Goal: Task Accomplishment & Management: Use online tool/utility

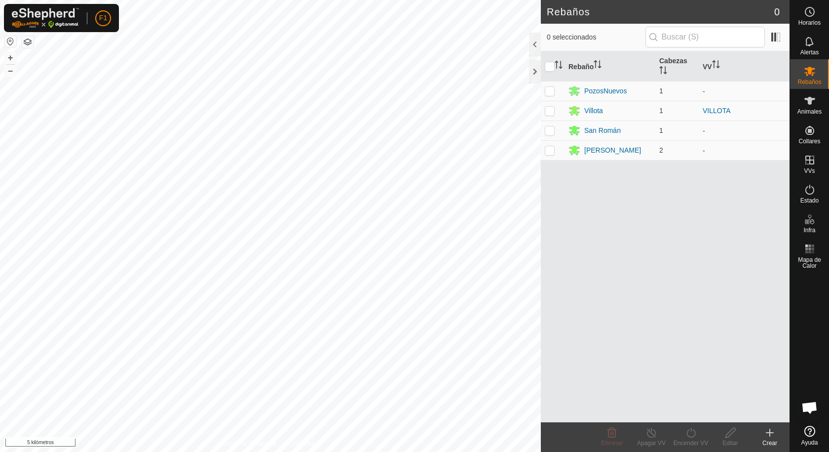
scroll to position [1097, 0]
click at [9, 42] on button "button" at bounding box center [10, 42] width 12 height 12
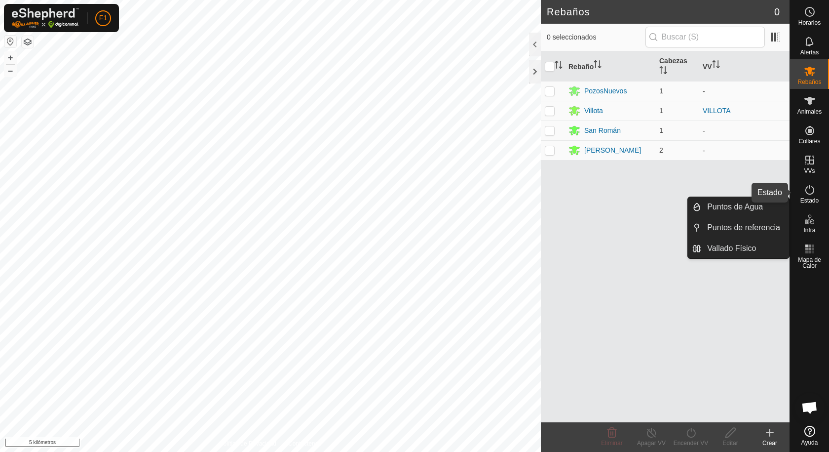
click at [812, 191] on icon at bounding box center [810, 190] width 12 height 12
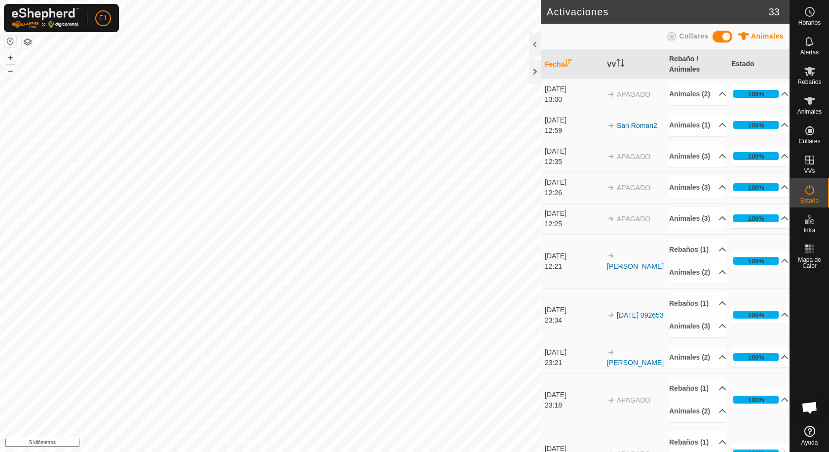
click at [812, 191] on icon at bounding box center [810, 190] width 12 height 12
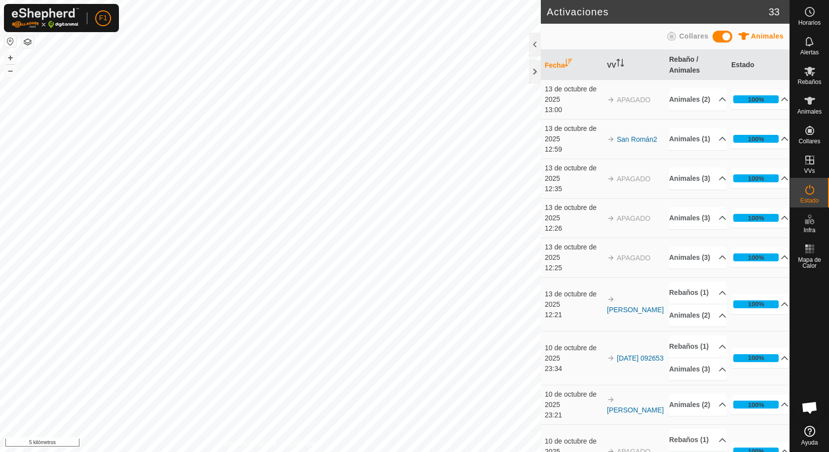
click at [812, 191] on icon at bounding box center [810, 190] width 12 height 12
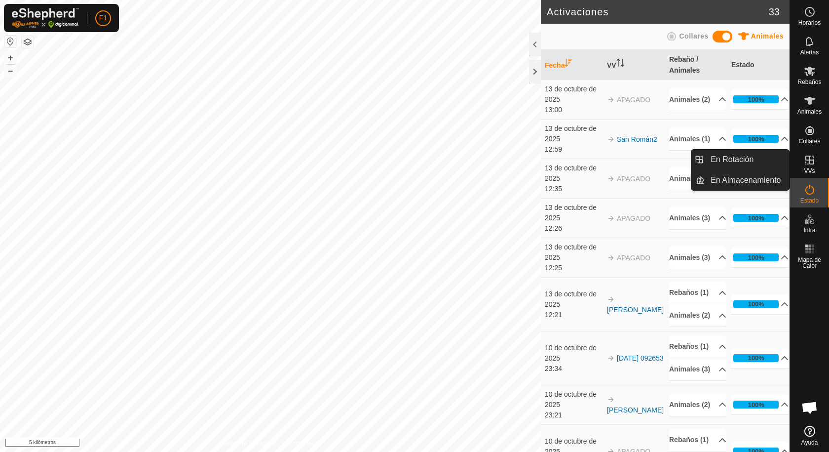
click at [807, 163] on icon at bounding box center [810, 160] width 12 height 12
click at [734, 178] on link "En almacenamiento" at bounding box center [747, 180] width 84 height 20
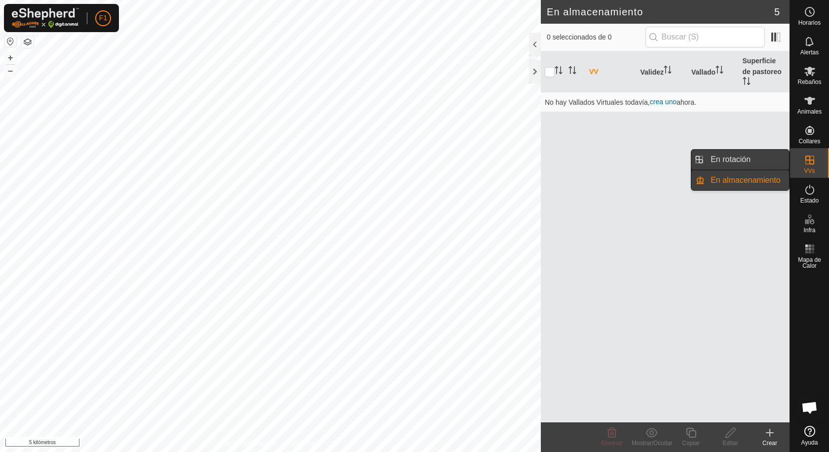
click at [729, 158] on link "En rotación" at bounding box center [747, 160] width 84 height 20
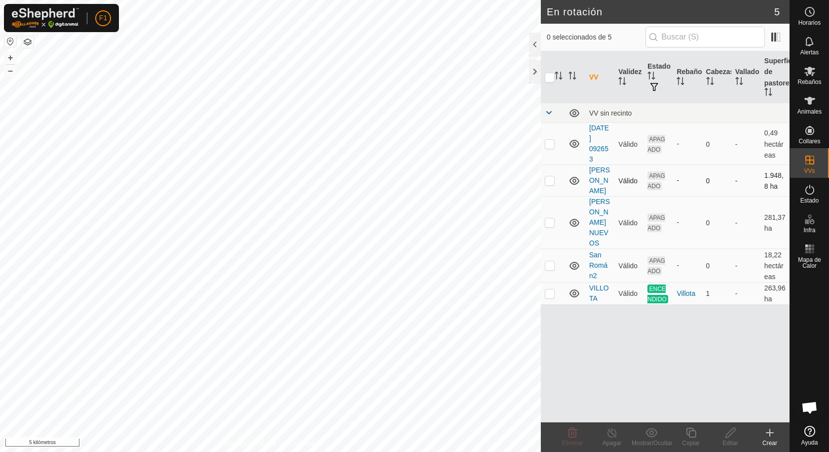
click at [548, 181] on p-checkbox at bounding box center [550, 180] width 10 height 8
checkbox input "true"
click at [651, 431] on icon at bounding box center [652, 431] width 12 height 9
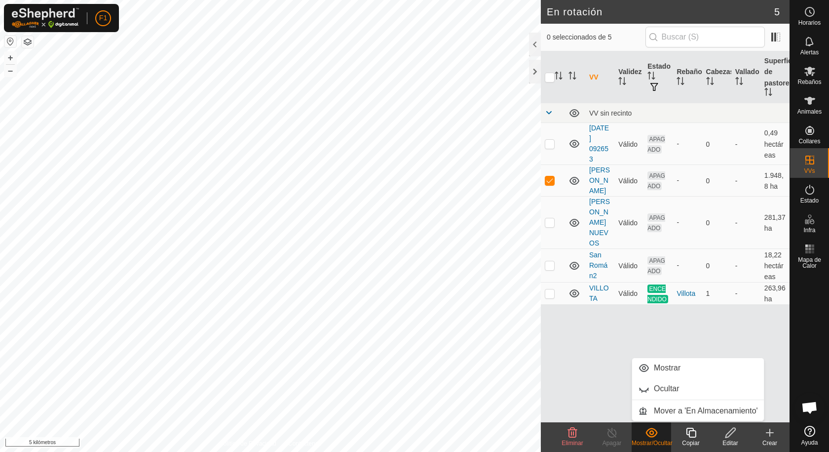
click at [651, 431] on icon at bounding box center [652, 431] width 12 height 9
click at [770, 287] on font "263,96 ha" at bounding box center [775, 293] width 21 height 19
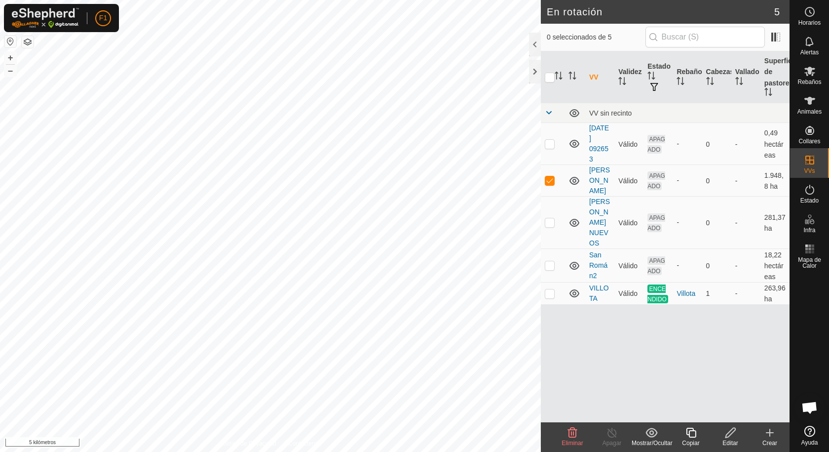
click at [769, 305] on div "VV Validez Estado Rebaño [PERSON_NAME] Superficie de pastoreo VV sin recinto [D…" at bounding box center [665, 236] width 249 height 371
click at [806, 75] on icon at bounding box center [810, 71] width 12 height 12
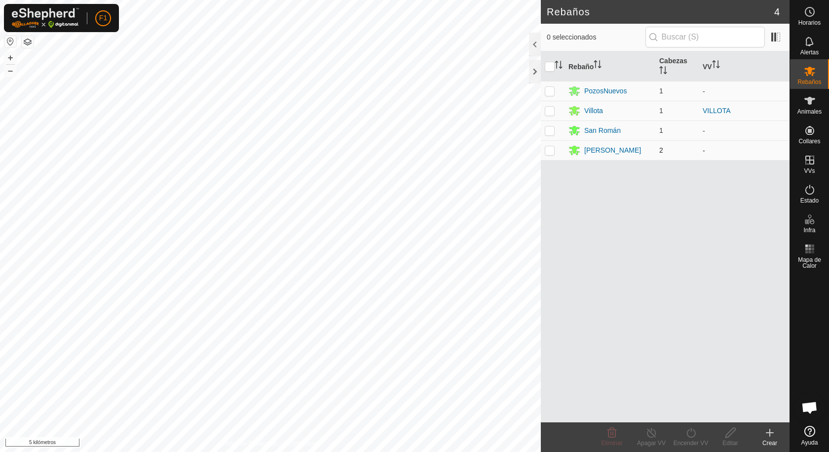
click at [551, 150] on p-checkbox at bounding box center [550, 150] width 10 height 8
checkbox input "true"
click at [691, 431] on icon at bounding box center [691, 432] width 12 height 12
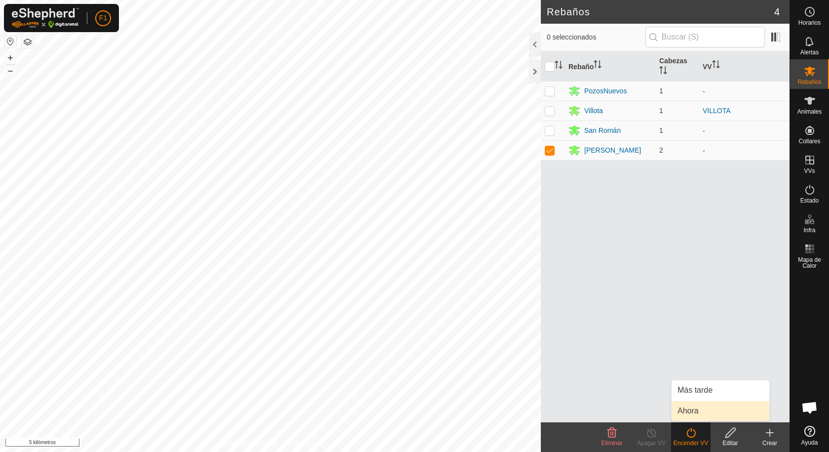
click at [691, 412] on link "Ahora" at bounding box center [721, 411] width 98 height 20
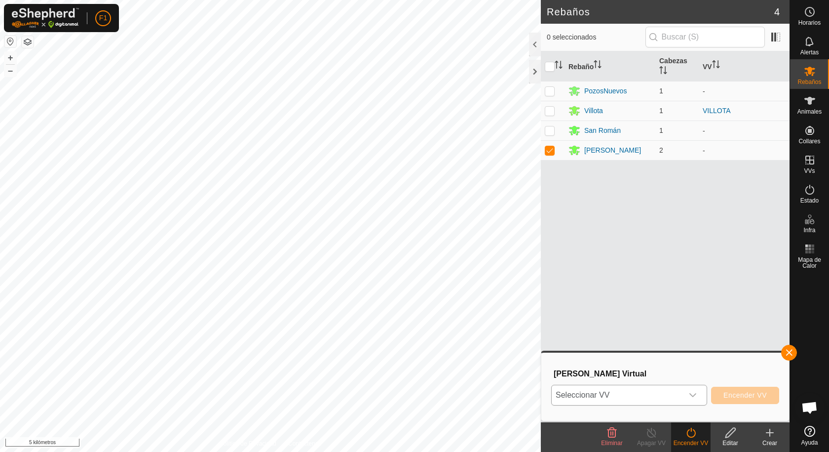
click at [693, 397] on icon "disparador desplegable" at bounding box center [693, 395] width 8 height 8
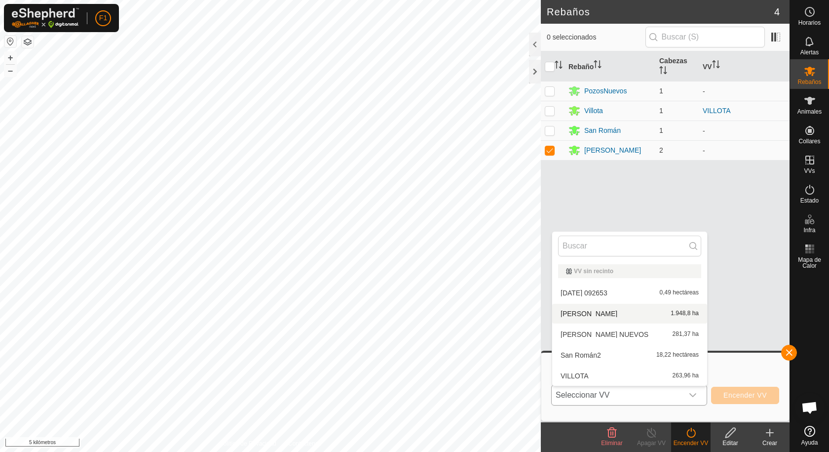
click at [590, 312] on li "[PERSON_NAME] 1.948,8 ha" at bounding box center [629, 314] width 155 height 20
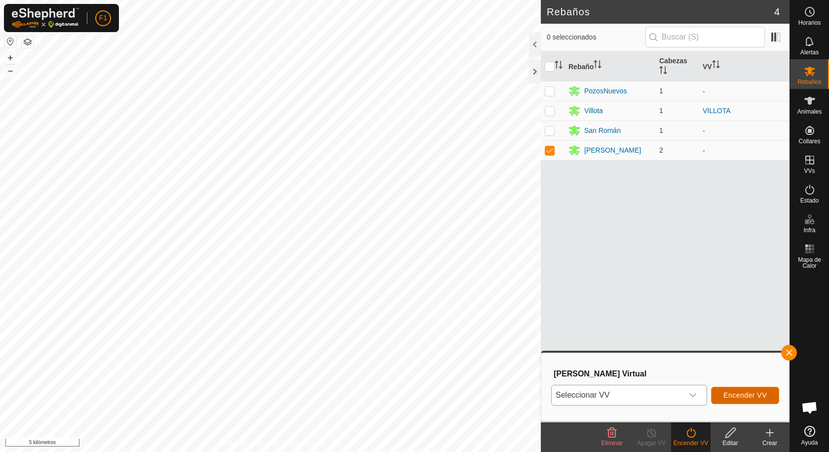
click at [738, 395] on font "Encender VV" at bounding box center [745, 395] width 43 height 8
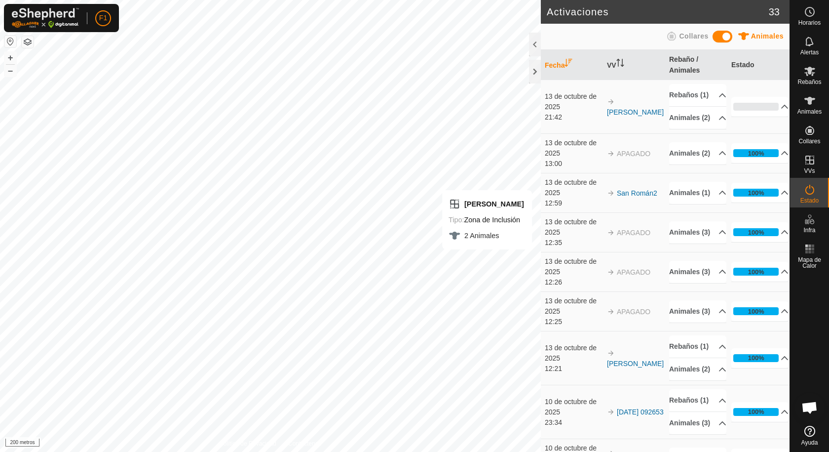
click at [570, 198] on div "13 de octubre de 2025" at bounding box center [573, 187] width 57 height 21
click at [643, 197] on font "San Román2" at bounding box center [637, 193] width 40 height 8
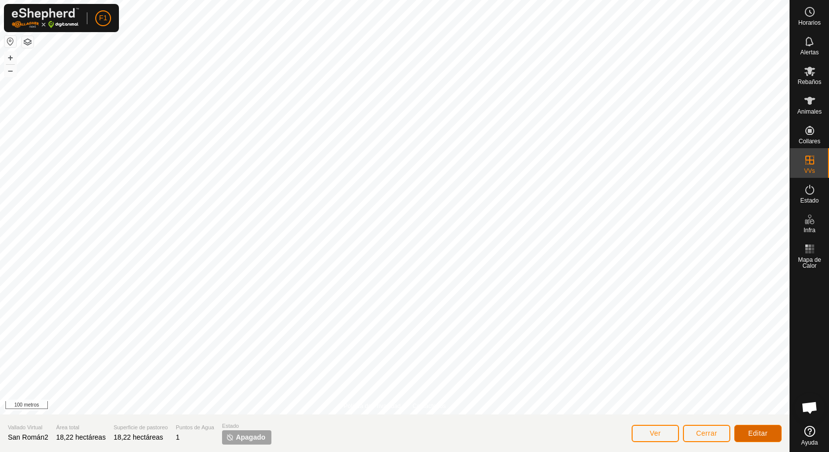
click at [748, 432] on font "Editar" at bounding box center [758, 433] width 20 height 8
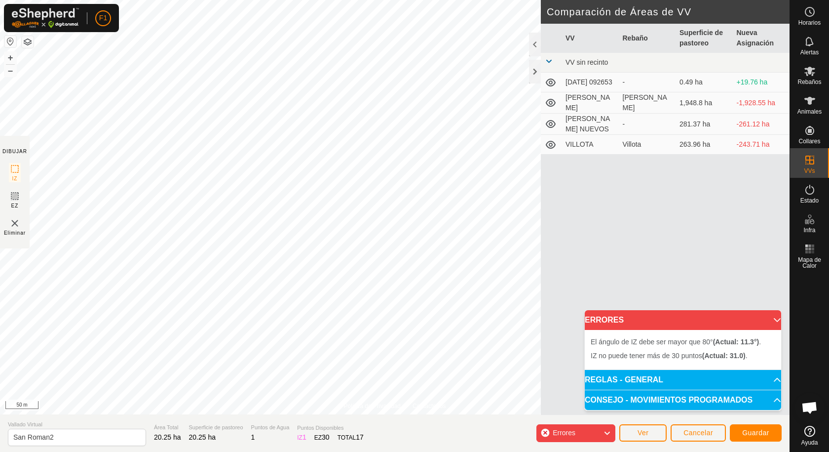
click at [615, 379] on p-accordion-header "REGLAS - GENERAL" at bounding box center [683, 380] width 196 height 20
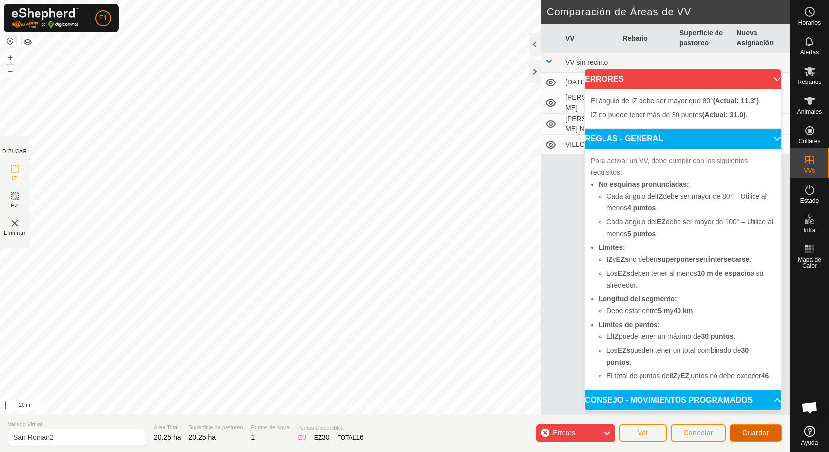
click at [757, 431] on span "Guardar" at bounding box center [755, 432] width 27 height 8
click at [648, 432] on span "Ver" at bounding box center [643, 432] width 11 height 8
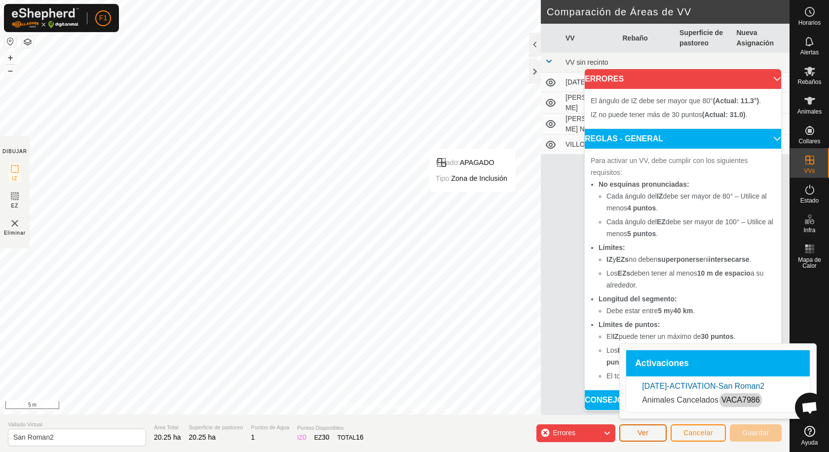
click at [648, 432] on span "Ver" at bounding box center [643, 432] width 11 height 8
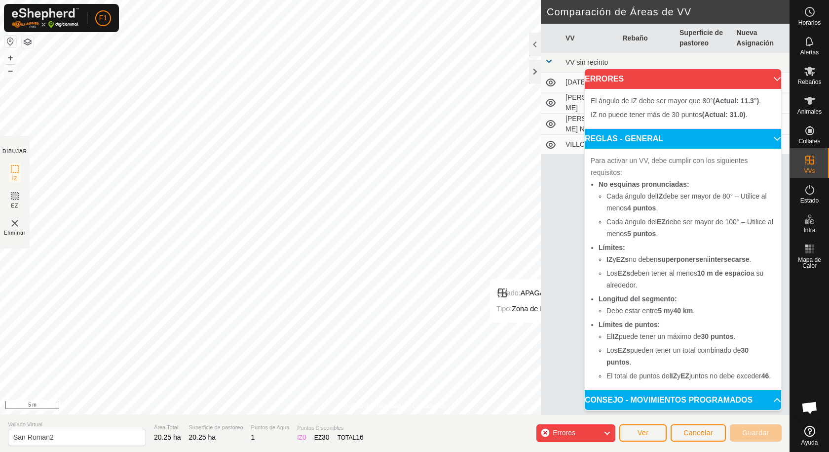
click at [564, 433] on span "Errores" at bounding box center [564, 432] width 23 height 8
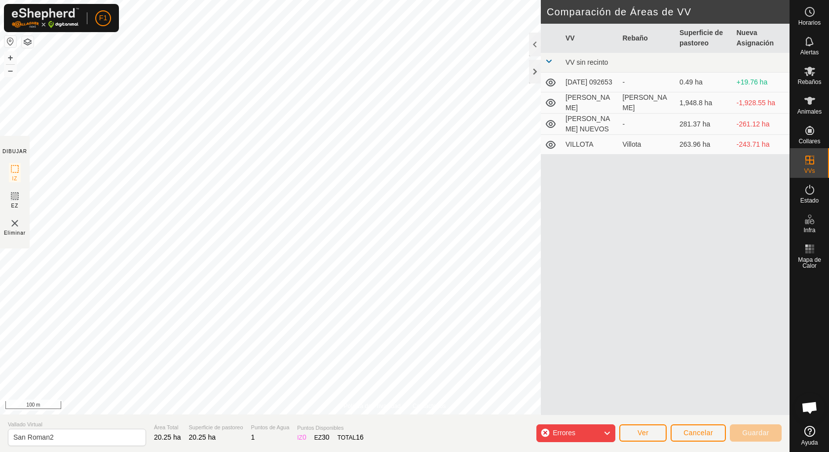
click at [560, 439] on div "Errores" at bounding box center [575, 433] width 79 height 18
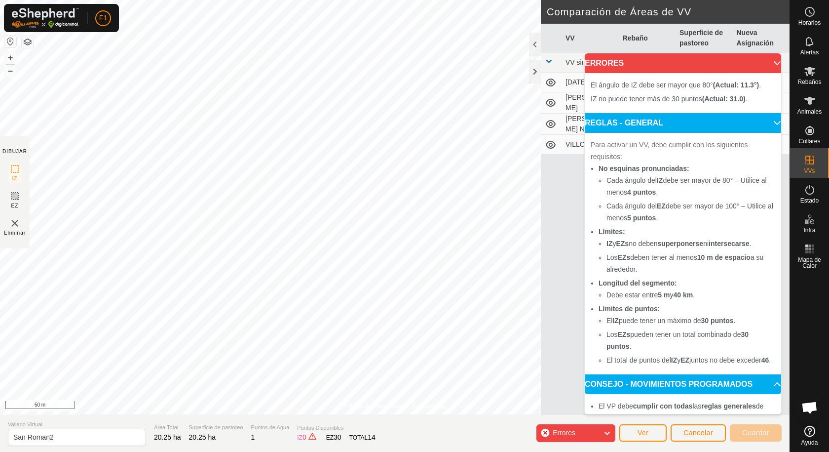
click at [660, 394] on p-accordion-header "CONSEJO - MOVIMIENTOS PROGRAMADOS" at bounding box center [683, 384] width 196 height 20
click at [765, 394] on p-accordion-header "CONSEJO - MOVIMIENTOS PROGRAMADOS" at bounding box center [683, 384] width 196 height 20
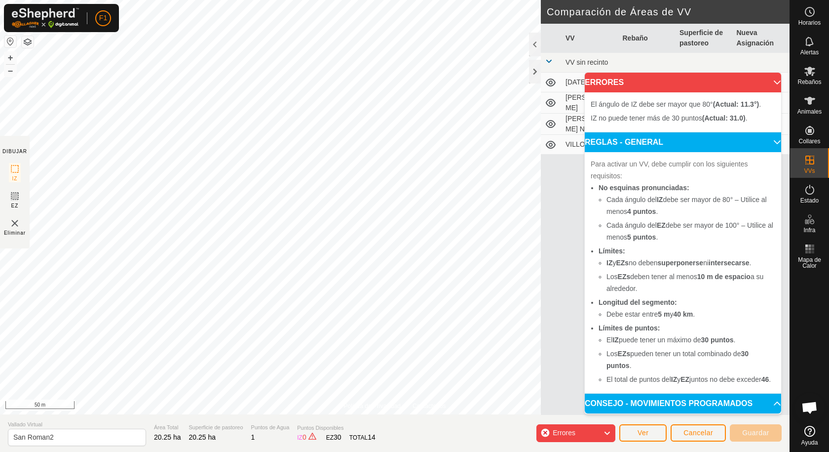
click at [766, 395] on p-accordion-header "CONSEJO - MOVIMIENTOS PROGRAMADOS" at bounding box center [683, 403] width 196 height 20
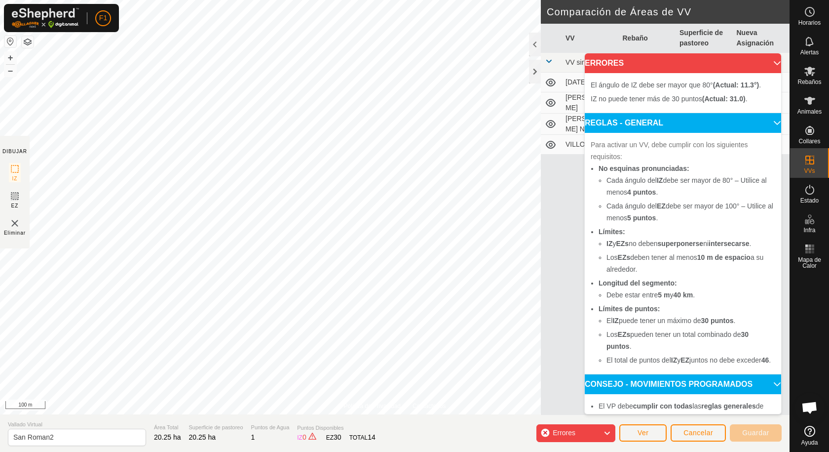
click at [761, 59] on p-accordion-header "ERRORES" at bounding box center [683, 63] width 196 height 20
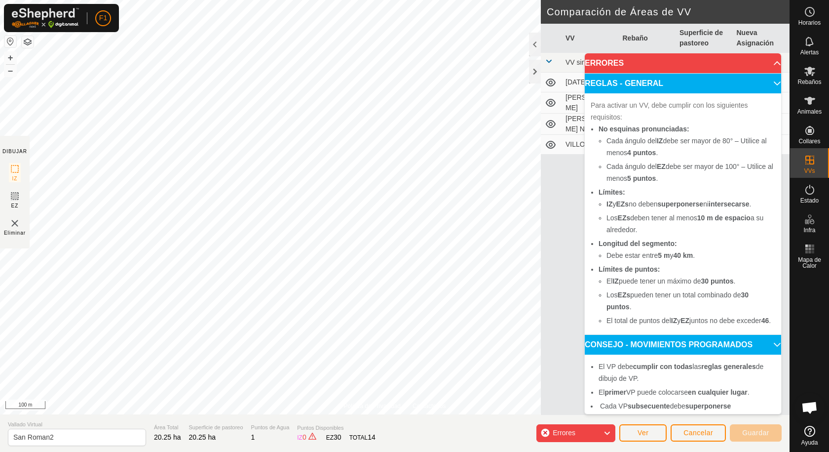
click at [762, 60] on p-accordion-header "ERRORES" at bounding box center [683, 63] width 196 height 20
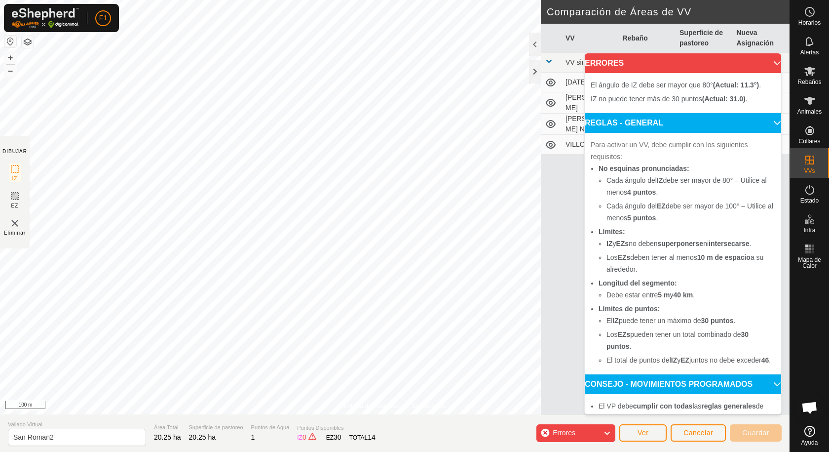
click at [556, 432] on span "Errores" at bounding box center [564, 432] width 23 height 8
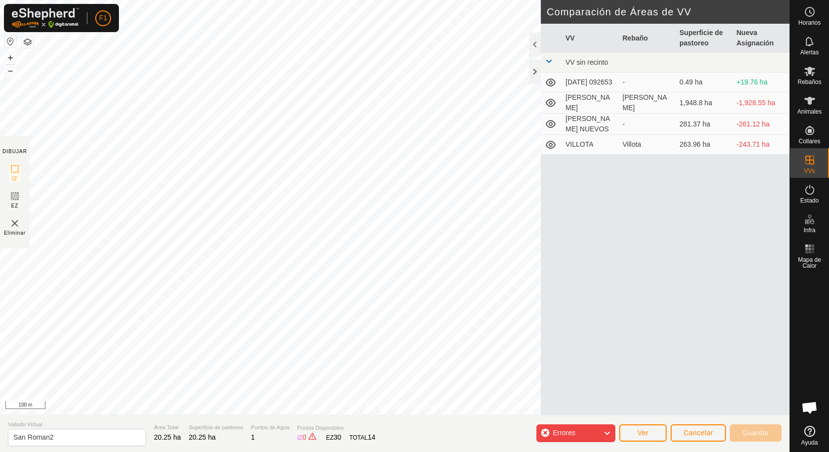
click at [598, 105] on td "[PERSON_NAME]" at bounding box center [590, 102] width 57 height 21
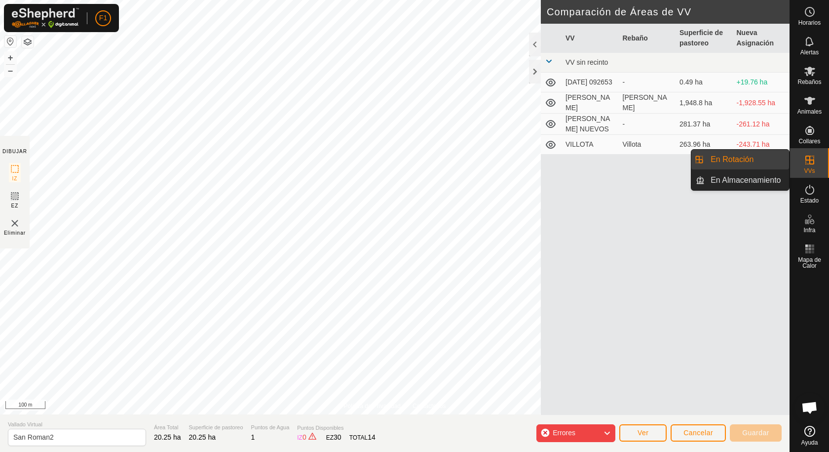
click at [805, 160] on icon at bounding box center [810, 160] width 12 height 12
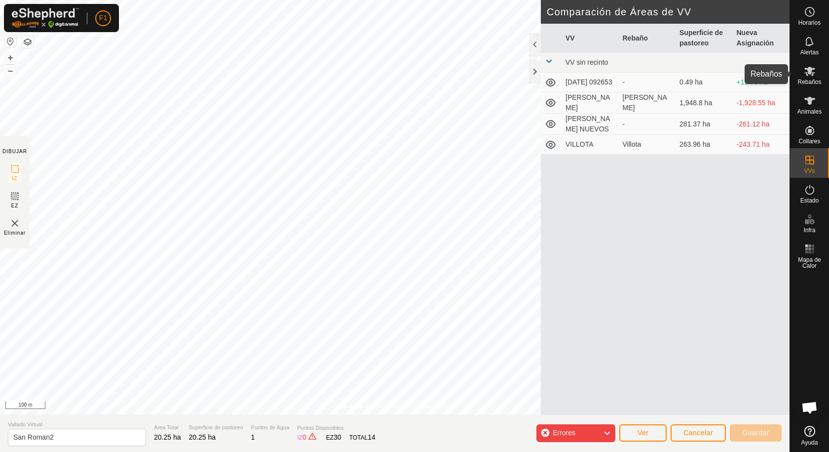
click at [808, 73] on icon at bounding box center [809, 71] width 11 height 9
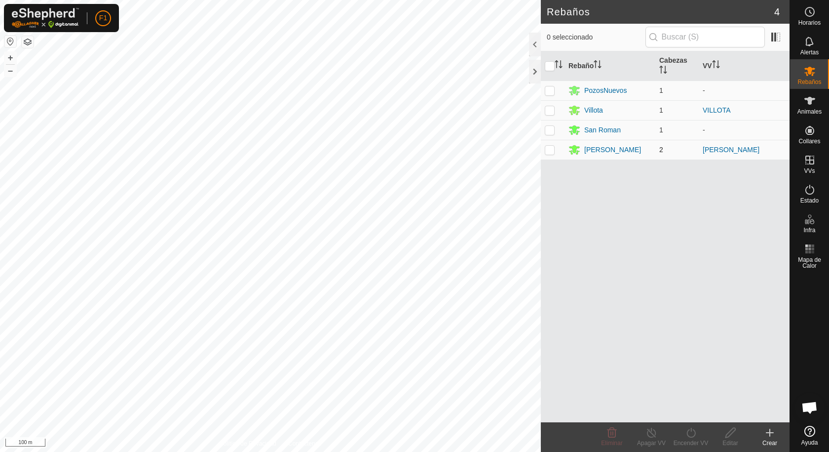
click at [550, 152] on p-checkbox at bounding box center [550, 150] width 10 height 8
checkbox input "true"
click at [652, 441] on div "Apagar VV" at bounding box center [651, 442] width 39 height 9
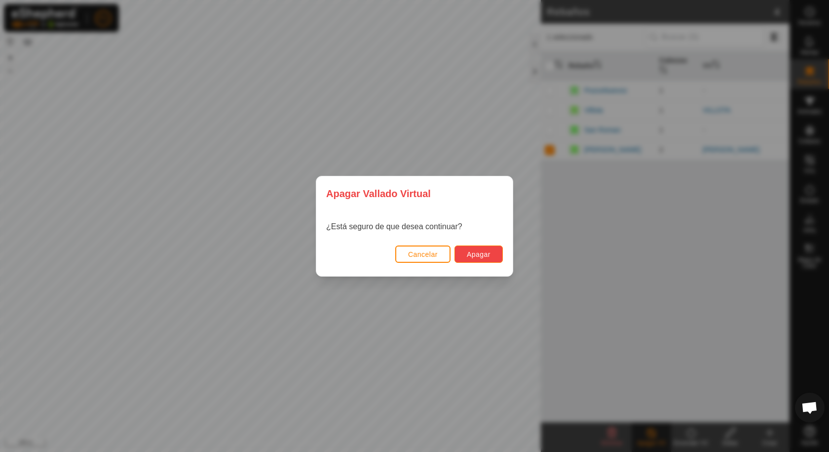
click at [475, 257] on span "Apagar" at bounding box center [479, 254] width 24 height 8
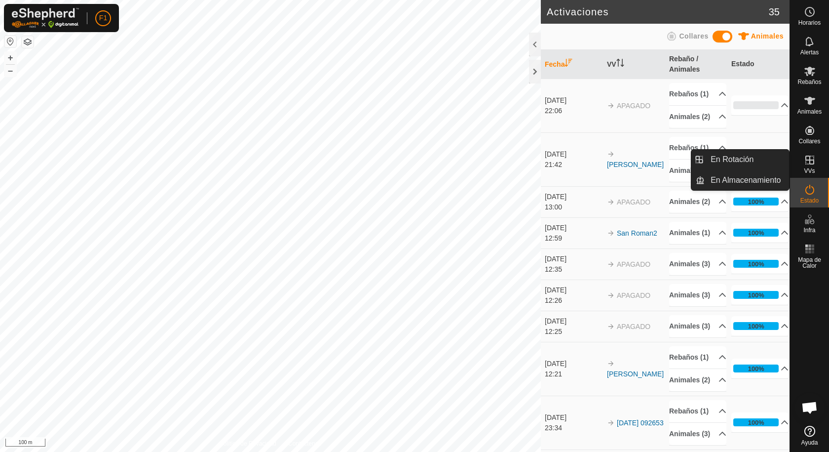
click at [808, 158] on icon at bounding box center [810, 160] width 12 height 12
click at [749, 181] on link "En Almacenamiento" at bounding box center [747, 180] width 84 height 20
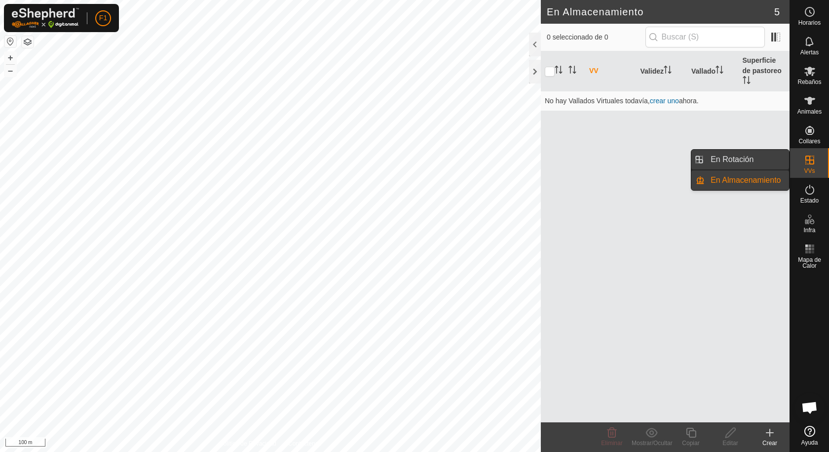
click at [741, 163] on link "En Rotación" at bounding box center [747, 160] width 84 height 20
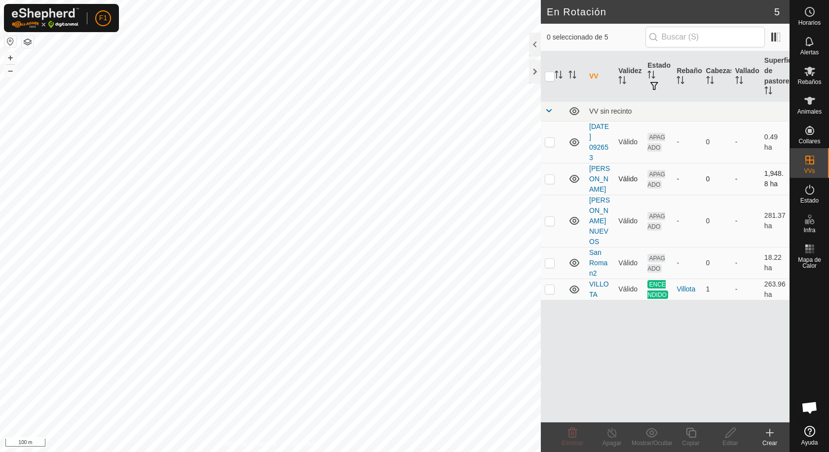
click at [551, 175] on p-checkbox at bounding box center [550, 179] width 10 height 8
checkbox input "true"
click at [733, 431] on icon at bounding box center [731, 432] width 10 height 10
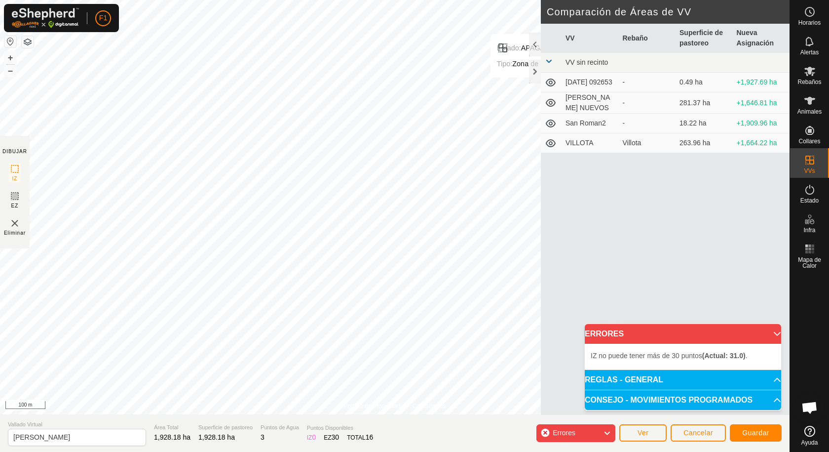
click at [643, 199] on div "VV Rebaño Superficie de pastoreo Nueva Asignación VV sin recinto [DATE] 092653 …" at bounding box center [665, 219] width 249 height 391
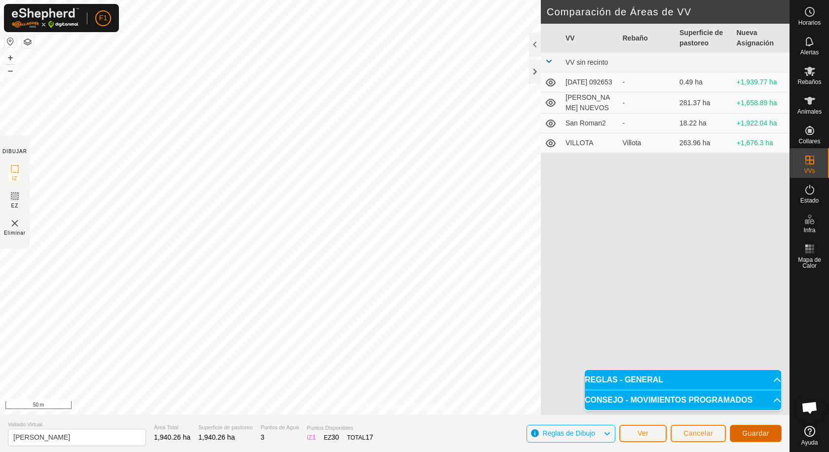
click at [755, 434] on span "Guardar" at bounding box center [755, 433] width 27 height 8
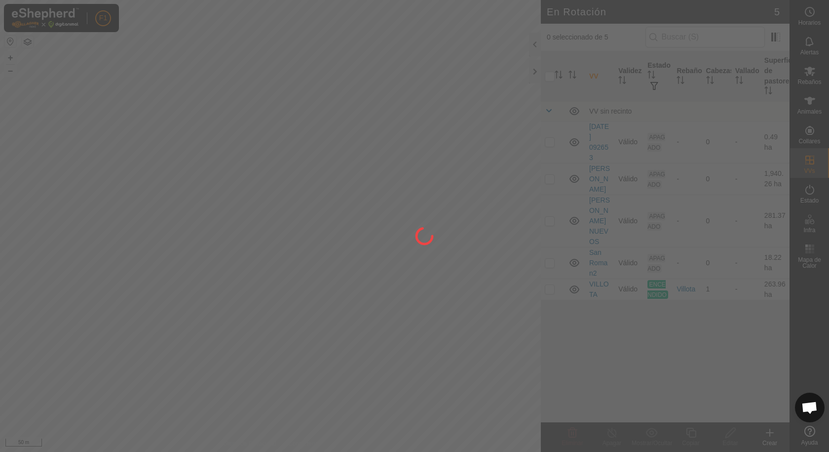
checkbox input "true"
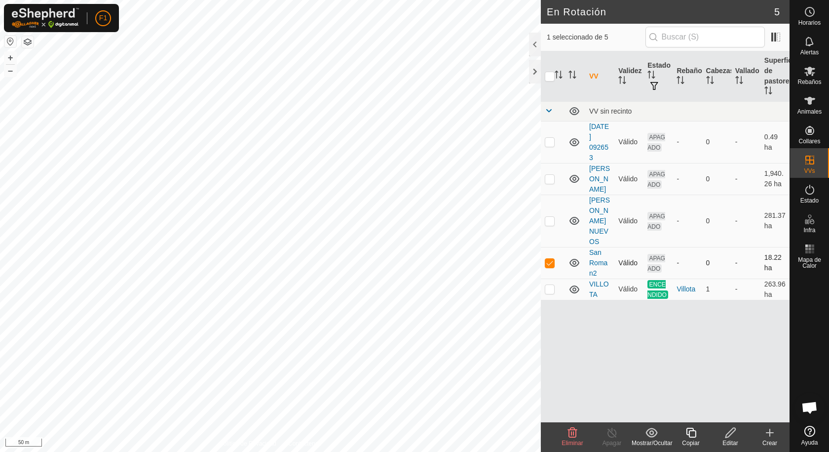
click at [549, 259] on p-checkbox at bounding box center [550, 263] width 10 height 8
checkbox input "true"
click at [730, 436] on icon at bounding box center [731, 432] width 12 height 12
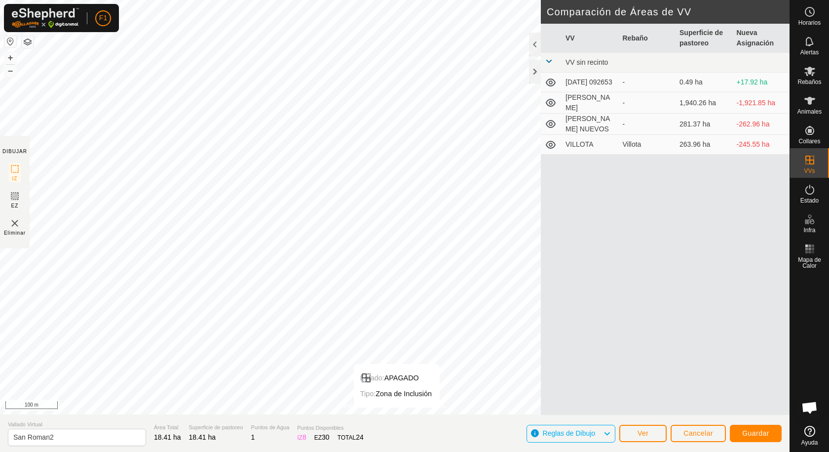
click at [397, 415] on div "Política de Privacidad Contáctenos Estado: APAGADO Tipo: Zona de Inclusión + – …" at bounding box center [395, 226] width 790 height 452
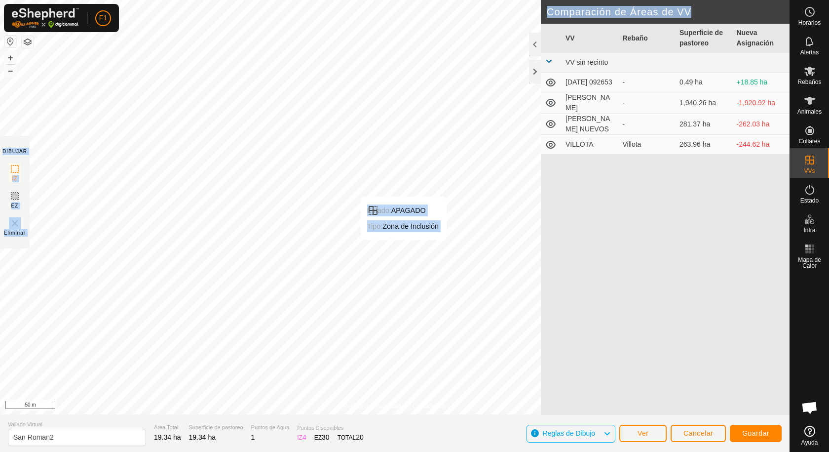
click at [404, 250] on div "Política de Privacidad Contáctenos Estado: APAGADO Tipo: Zona de Inclusión + – …" at bounding box center [395, 226] width 790 height 452
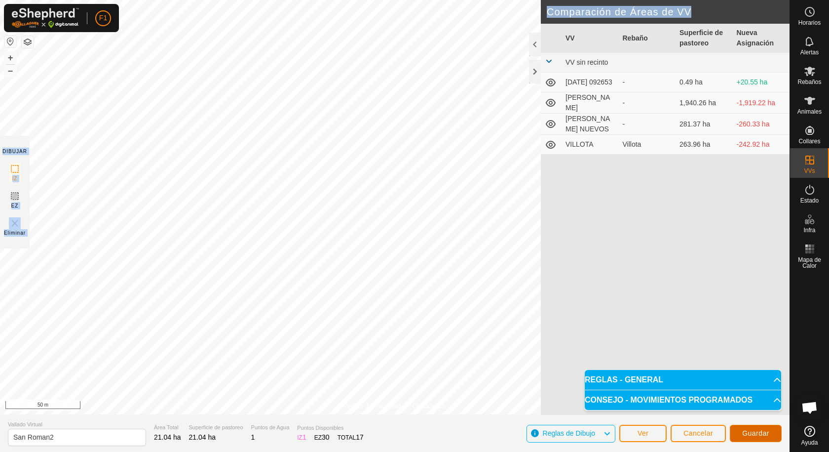
click at [751, 436] on span "Guardar" at bounding box center [755, 433] width 27 height 8
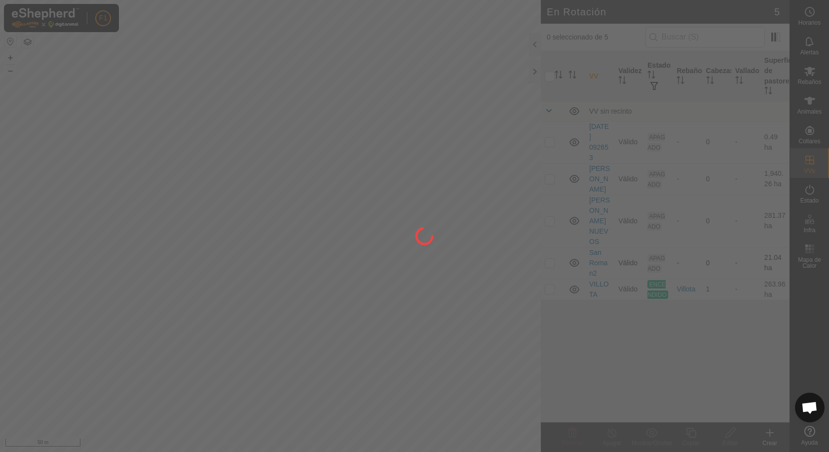
click at [550, 242] on div at bounding box center [414, 226] width 829 height 452
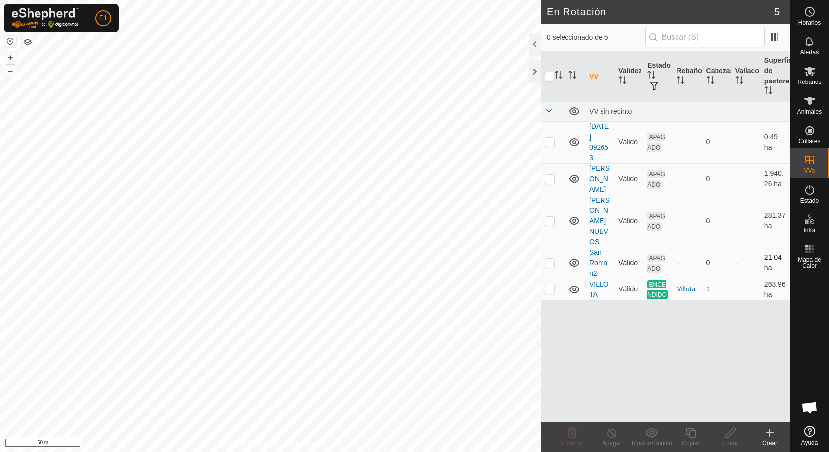
click at [550, 259] on p-checkbox at bounding box center [550, 263] width 10 height 8
checkbox input "true"
click at [810, 78] on es-mob-svg-icon at bounding box center [810, 71] width 18 height 16
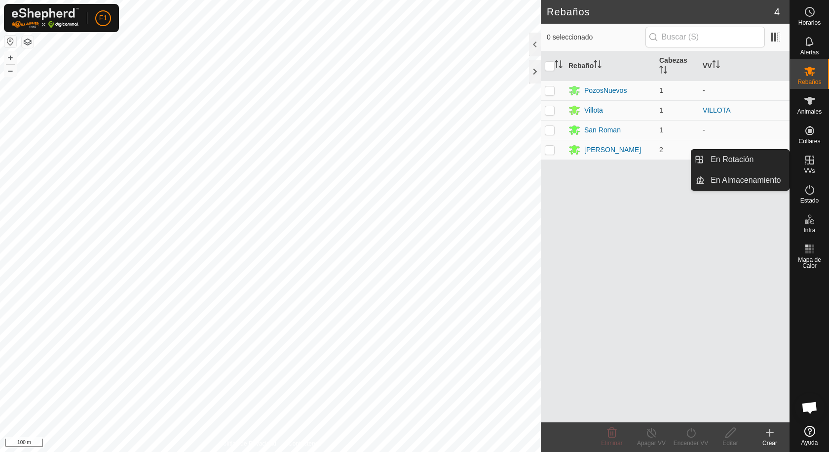
click at [804, 161] on icon at bounding box center [810, 160] width 12 height 12
click at [751, 158] on link "En Rotación" at bounding box center [747, 160] width 84 height 20
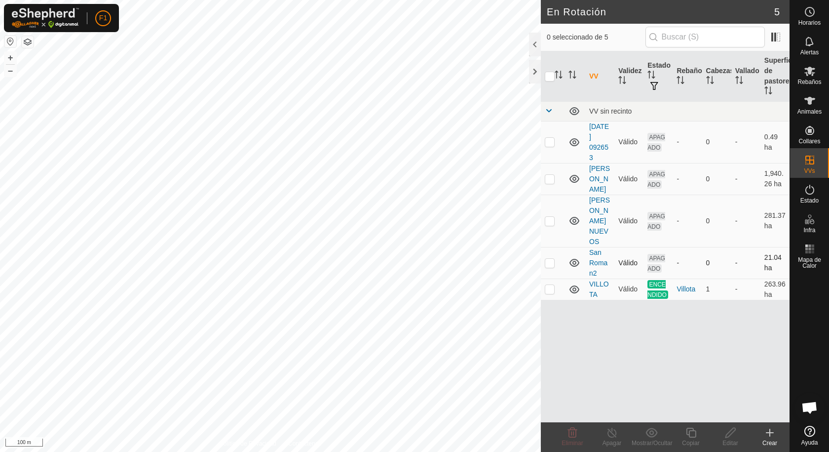
click at [548, 247] on td at bounding box center [553, 263] width 24 height 32
checkbox input "true"
click at [810, 194] on icon at bounding box center [810, 190] width 12 height 12
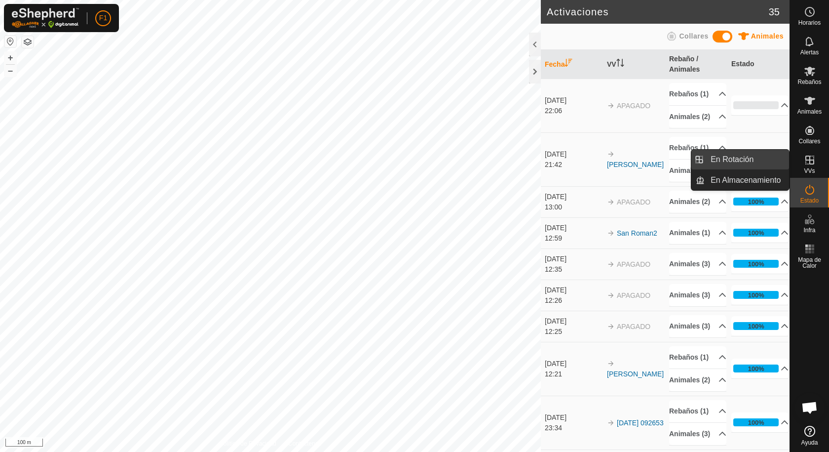
click at [737, 155] on link "En Rotación" at bounding box center [747, 160] width 84 height 20
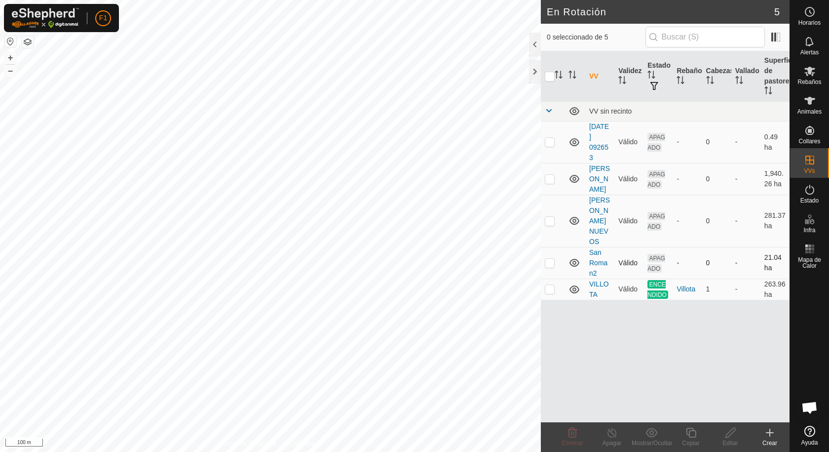
click at [548, 259] on p-checkbox at bounding box center [550, 263] width 10 height 8
checkbox input "true"
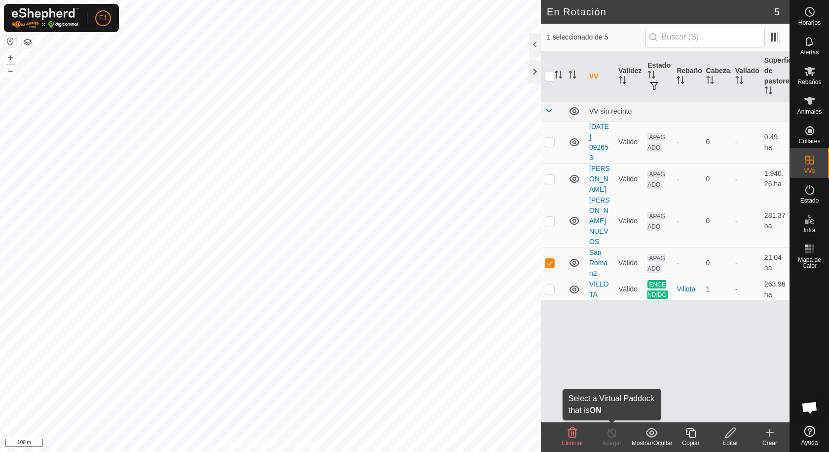
click at [616, 438] on icon at bounding box center [612, 432] width 12 height 12
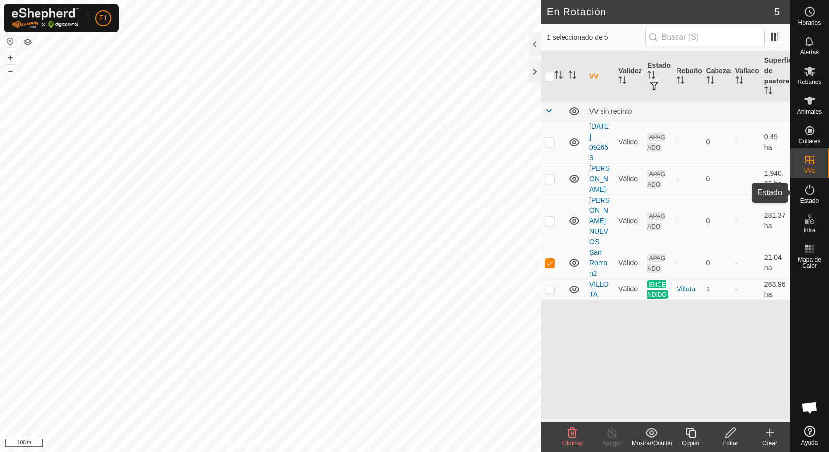
click at [809, 189] on icon at bounding box center [810, 190] width 12 height 12
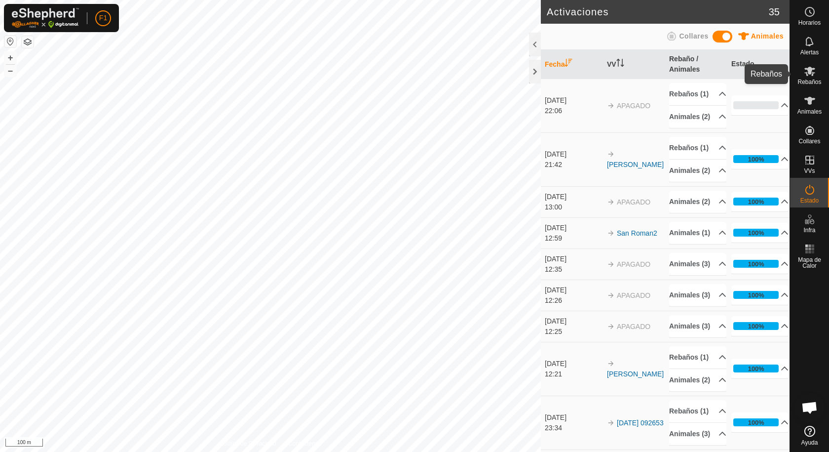
click at [806, 70] on icon at bounding box center [809, 71] width 11 height 9
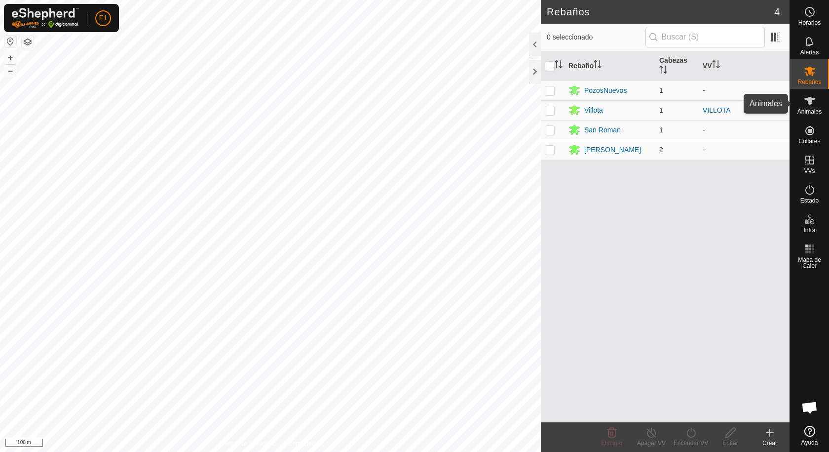
click at [808, 110] on span "Animales" at bounding box center [810, 112] width 24 height 6
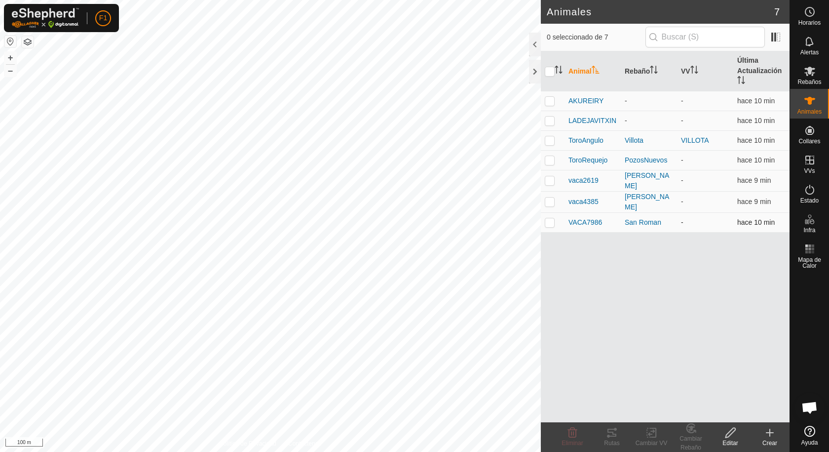
click at [551, 222] on p-checkbox at bounding box center [550, 222] width 10 height 8
checkbox input "true"
click at [615, 433] on icon at bounding box center [612, 432] width 9 height 8
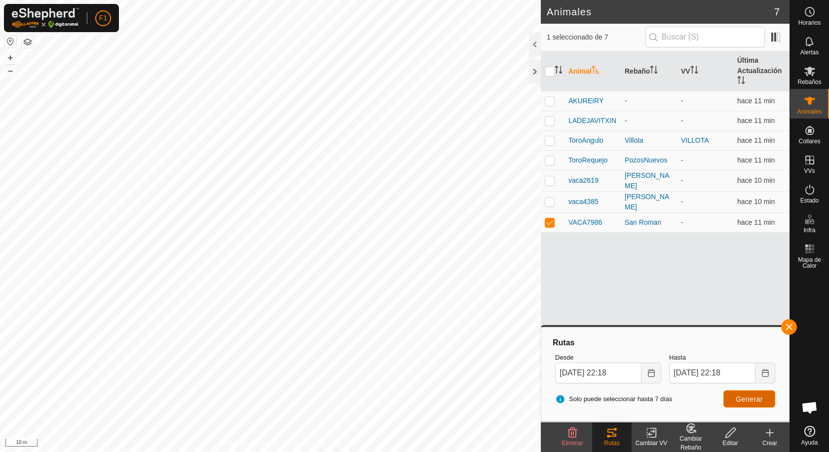
click at [745, 399] on span "Generar" at bounding box center [749, 399] width 27 height 8
click at [651, 429] on icon at bounding box center [652, 432] width 12 height 12
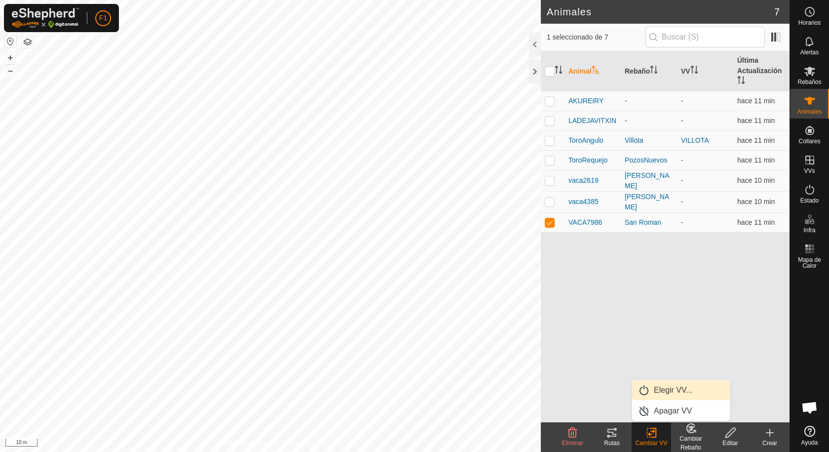
click at [671, 390] on link "Elegir VV..." at bounding box center [681, 390] width 98 height 20
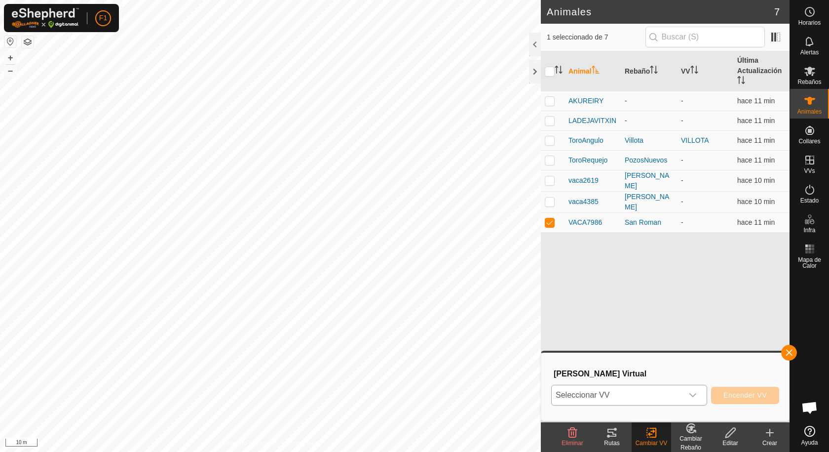
click at [695, 395] on icon "dropdown trigger" at bounding box center [693, 395] width 8 height 8
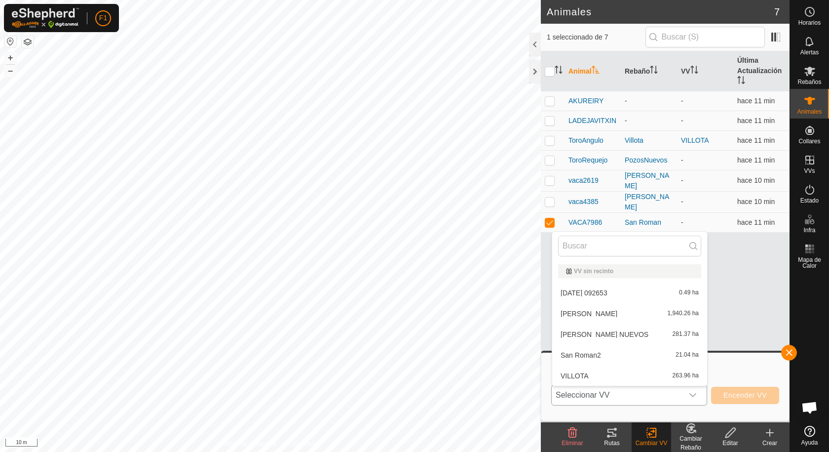
click at [606, 356] on li "San Roman2 21.04 ha" at bounding box center [629, 355] width 155 height 20
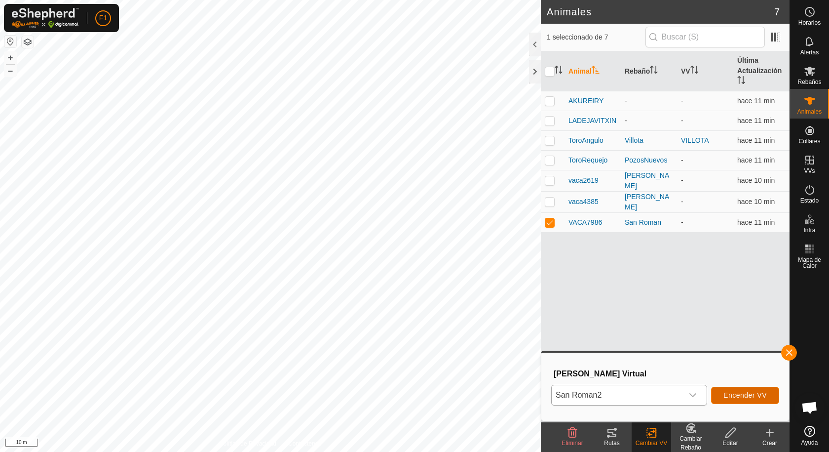
click at [737, 395] on span "Encender VV" at bounding box center [745, 395] width 43 height 8
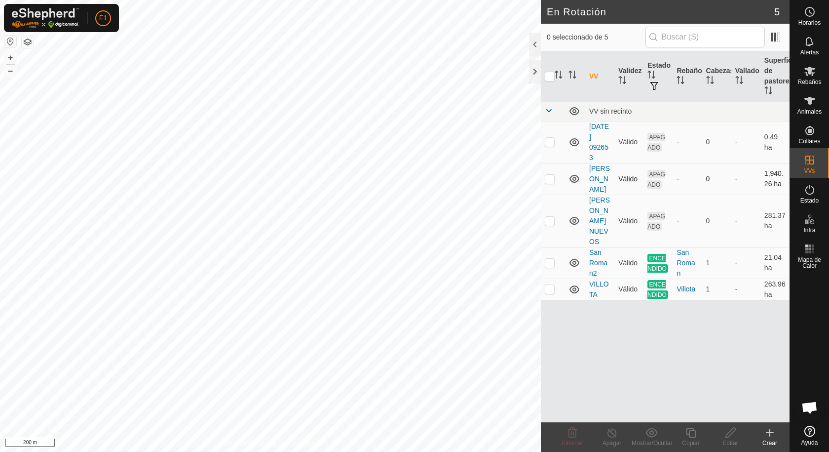
click at [548, 175] on p-checkbox at bounding box center [550, 179] width 10 height 8
checkbox input "true"
click at [726, 434] on icon at bounding box center [731, 432] width 12 height 12
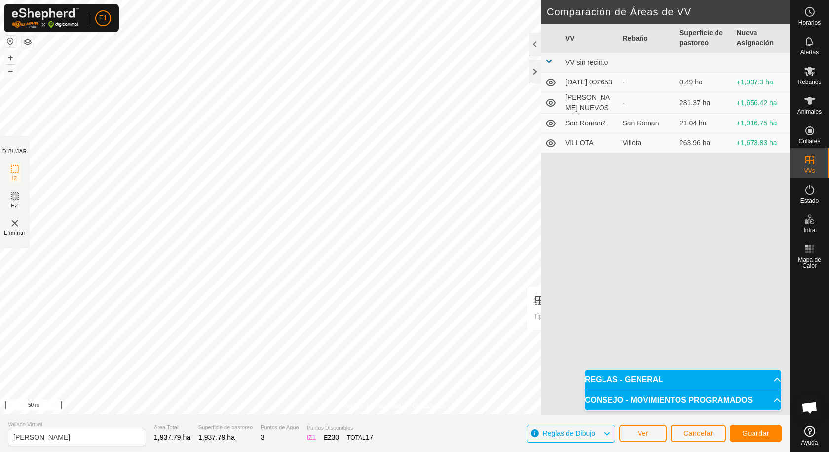
click at [565, 330] on div "Política de Privacidad Contáctenos Estado: APAGADO Tipo: Zona de Inclusión + – …" at bounding box center [395, 226] width 790 height 452
click at [536, 431] on div "Política de Privacidad Contáctenos Estado: APAGADO Tipo: Zona de Inclusión + – …" at bounding box center [395, 226] width 790 height 452
click at [762, 436] on span "Guardar" at bounding box center [755, 433] width 27 height 8
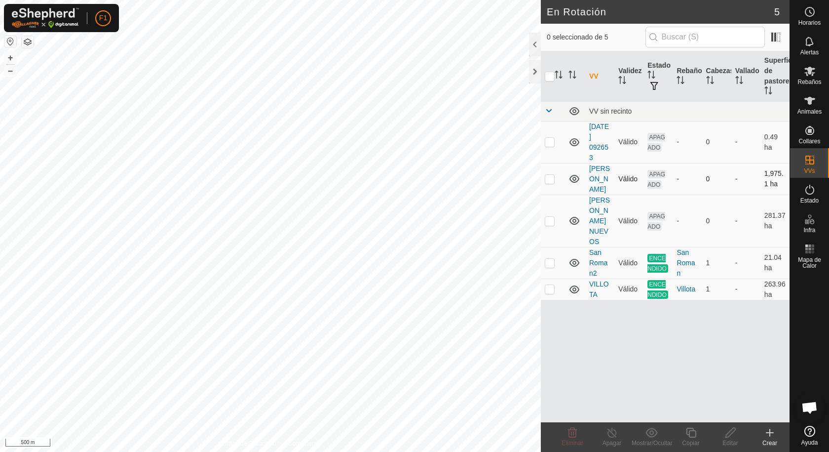
click at [549, 175] on p-checkbox at bounding box center [550, 179] width 10 height 8
checkbox input "true"
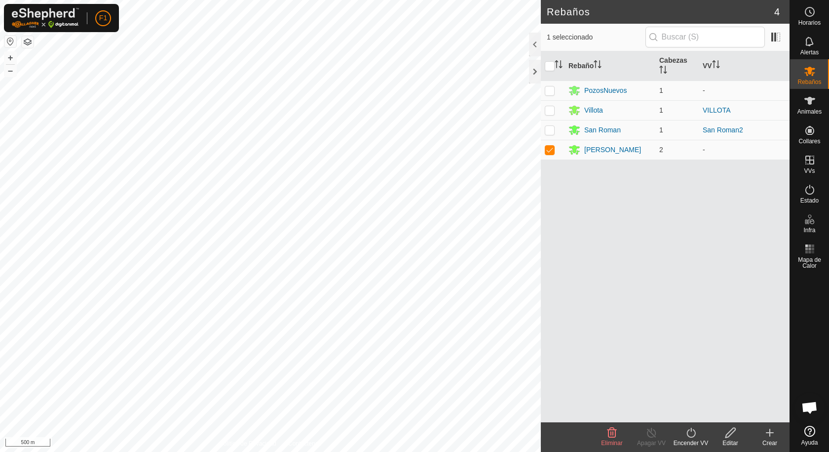
checkbox input "false"
click at [813, 107] on es-animals-svg-icon at bounding box center [810, 101] width 18 height 16
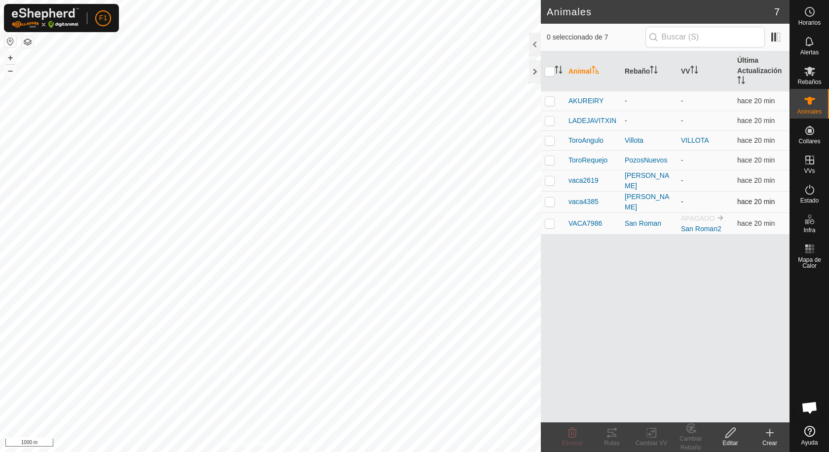
click at [553, 200] on p-checkbox at bounding box center [550, 201] width 10 height 8
checkbox input "true"
click at [551, 180] on p-checkbox at bounding box center [550, 180] width 10 height 8
checkbox input "true"
click at [551, 117] on p-checkbox at bounding box center [550, 120] width 10 height 8
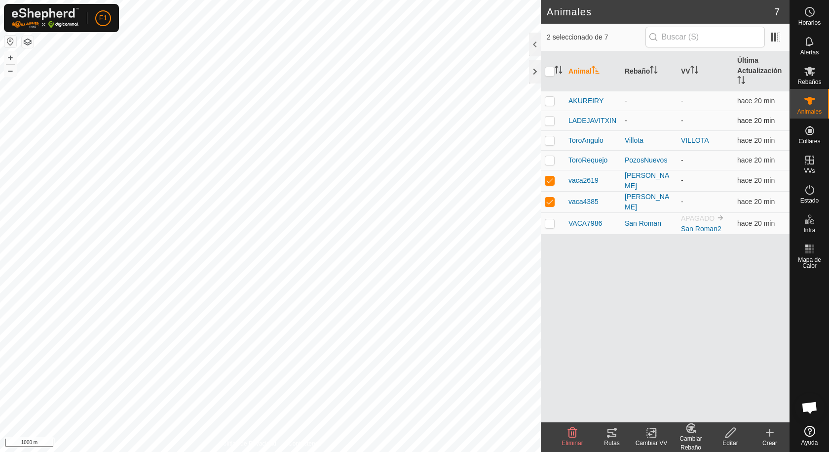
checkbox input "true"
click at [654, 433] on icon at bounding box center [652, 432] width 12 height 12
click at [661, 391] on link "Elegir VV..." at bounding box center [681, 390] width 98 height 20
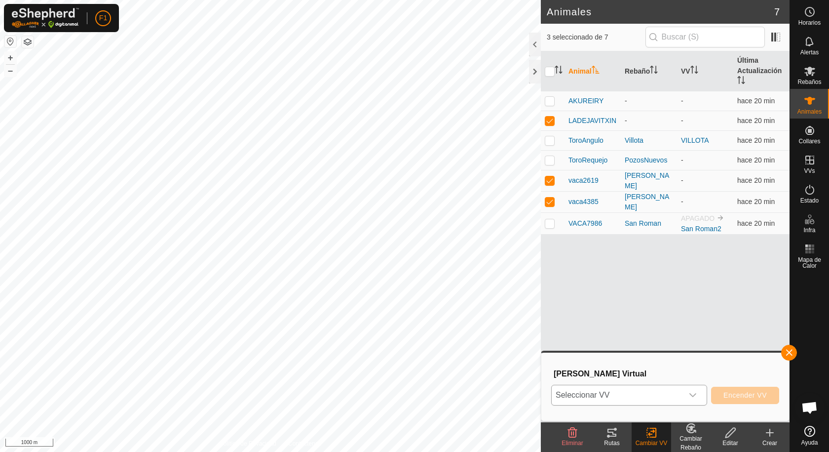
click at [693, 394] on icon "dropdown trigger" at bounding box center [693, 395] width 8 height 8
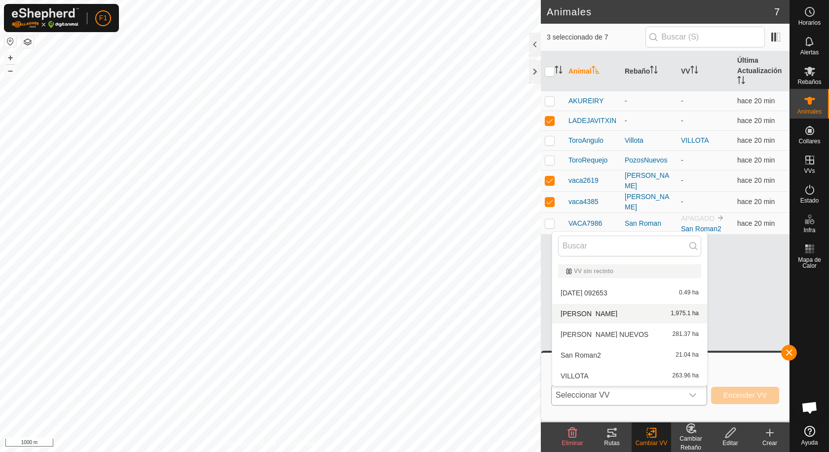
click at [597, 309] on li "[PERSON_NAME] 1,975.1 ha" at bounding box center [629, 314] width 155 height 20
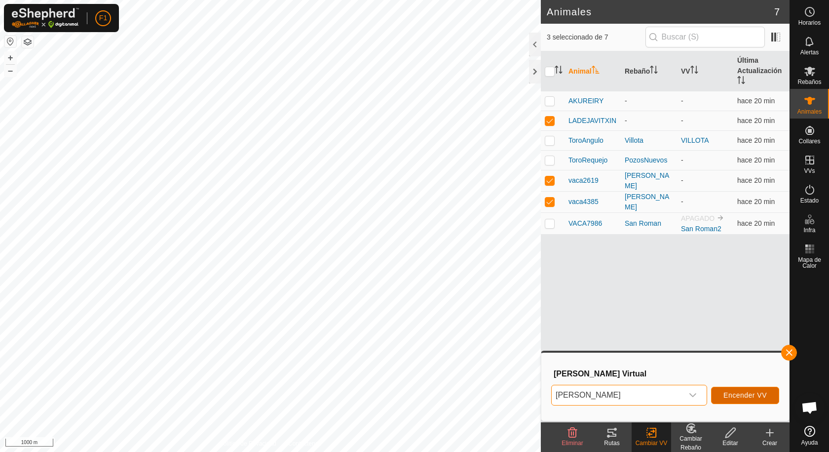
click at [729, 396] on span "Encender VV" at bounding box center [745, 395] width 43 height 8
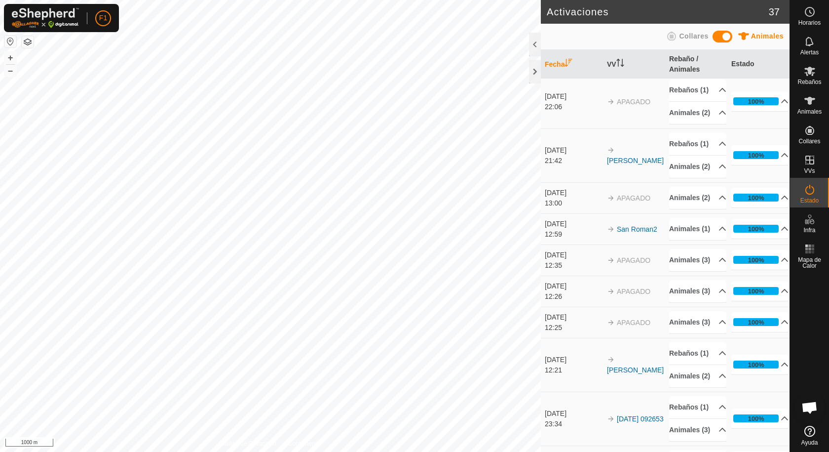
scroll to position [99, 0]
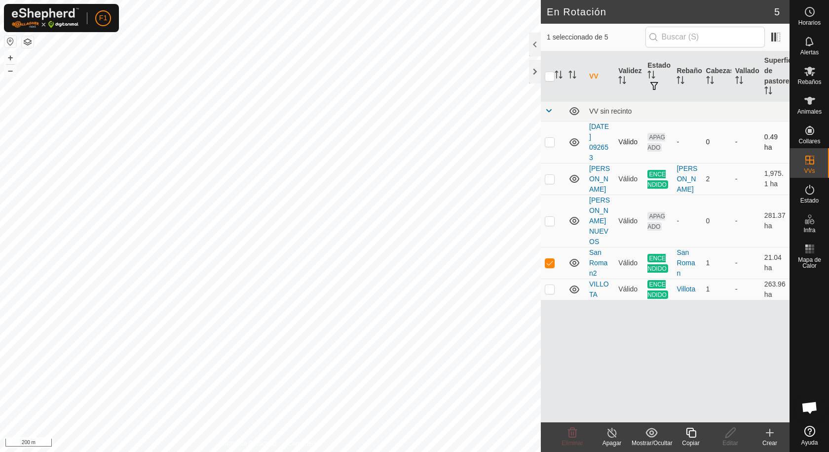
click at [548, 141] on p-checkbox at bounding box center [550, 142] width 10 height 8
checkbox input "true"
click at [600, 140] on link "[DATE] 092653" at bounding box center [599, 141] width 20 height 39
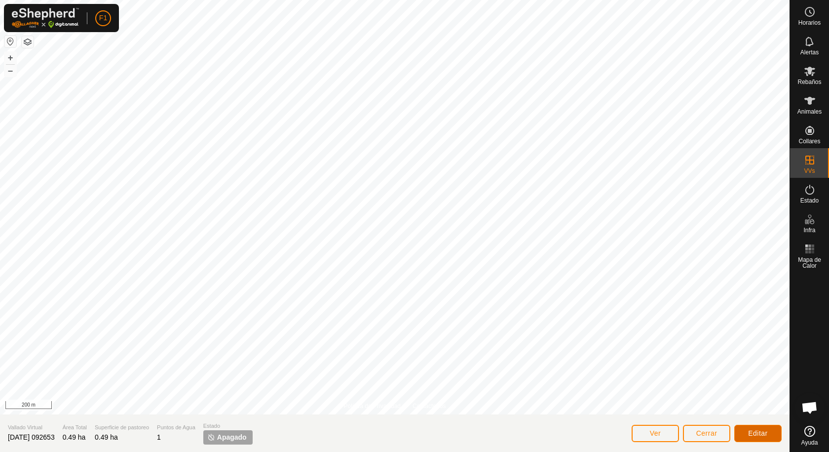
click at [753, 434] on span "Editar" at bounding box center [758, 433] width 20 height 8
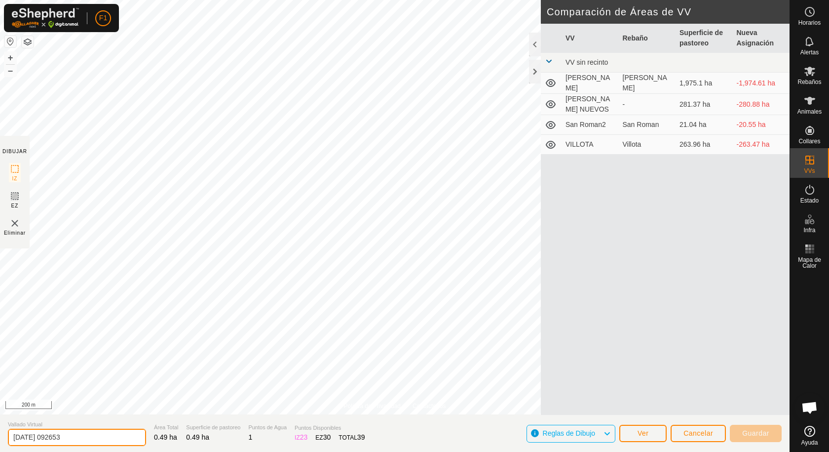
click at [82, 437] on input "[DATE] 092653" at bounding box center [77, 436] width 138 height 17
type input "2"
type input "s"
click at [30, 434] on input "San roman 1" at bounding box center [77, 436] width 138 height 17
type input "San Roman 1"
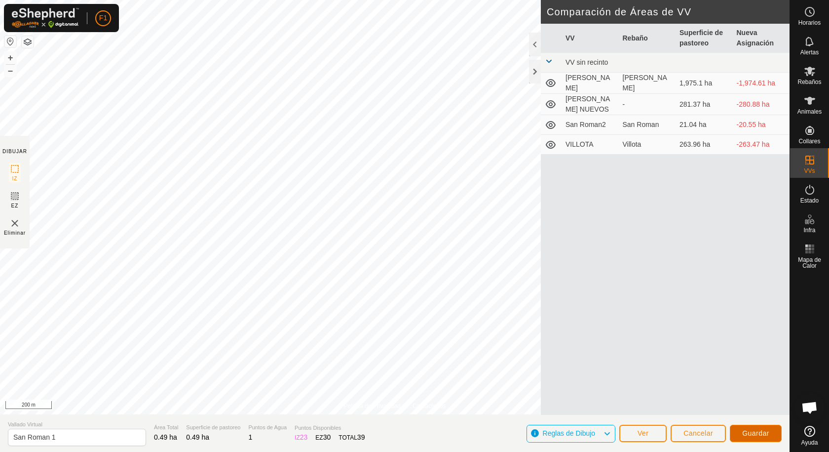
click at [752, 432] on span "Guardar" at bounding box center [755, 433] width 27 height 8
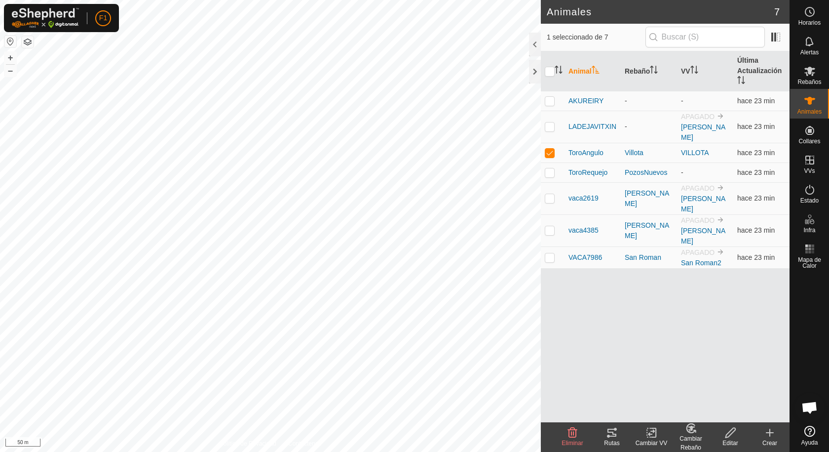
click at [612, 433] on icon at bounding box center [612, 432] width 9 height 8
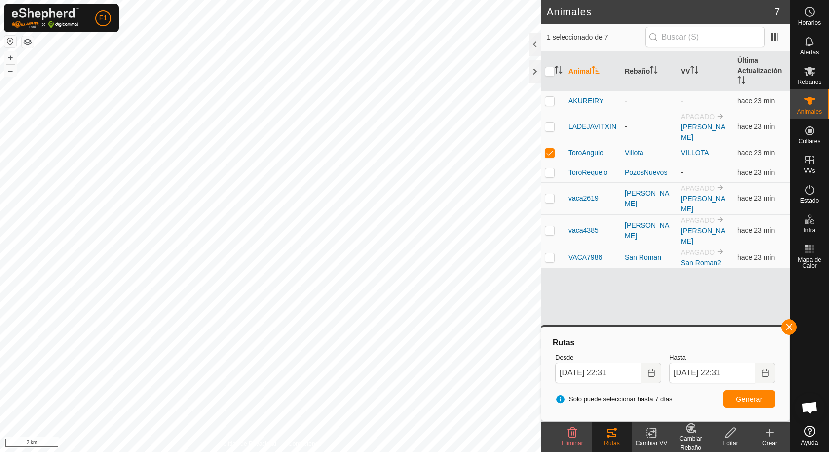
click at [767, 433] on icon at bounding box center [770, 432] width 12 height 12
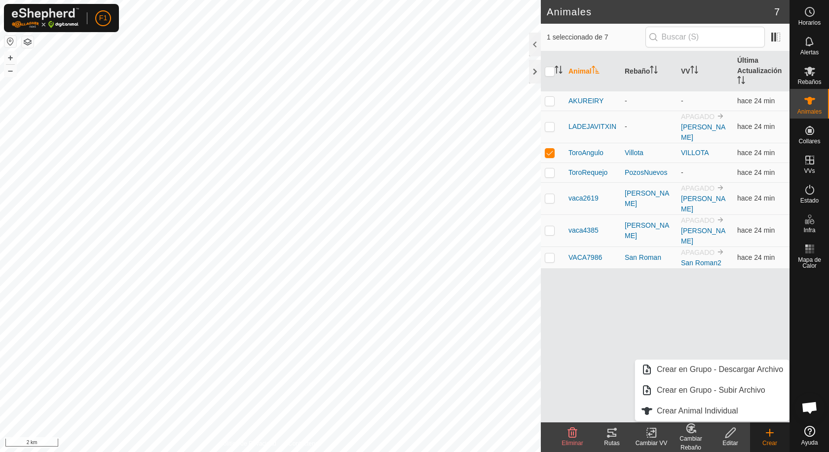
click at [583, 335] on div "Animal Rebaño VV Última Actualización AKUREIRY - - hace 24 min LADEJAVITXIN - A…" at bounding box center [665, 236] width 249 height 371
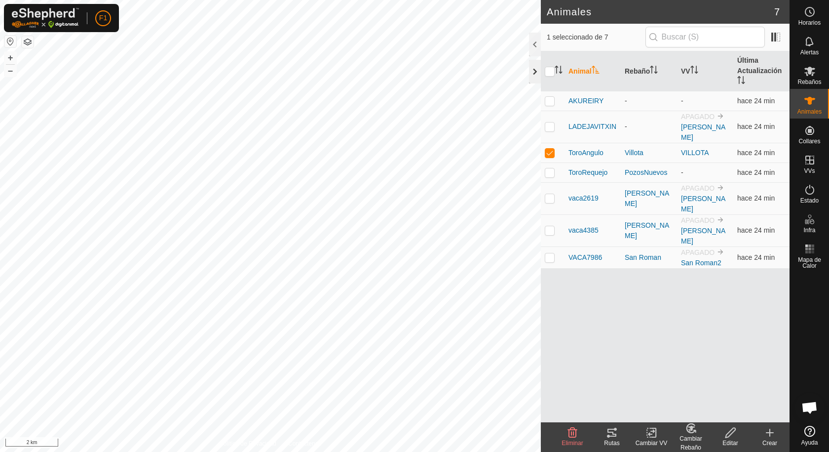
click at [533, 67] on div at bounding box center [535, 72] width 12 height 24
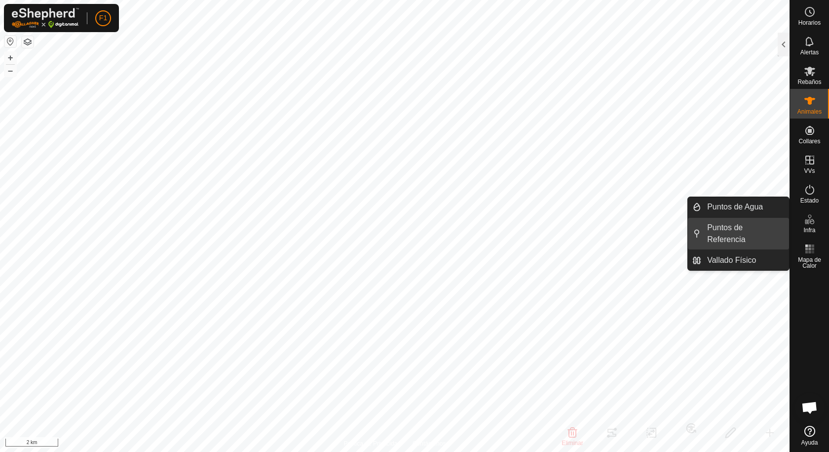
click at [727, 230] on link "Puntos de Referencia" at bounding box center [745, 234] width 88 height 32
click at [731, 239] on link "Puntos de Referencia" at bounding box center [745, 234] width 88 height 32
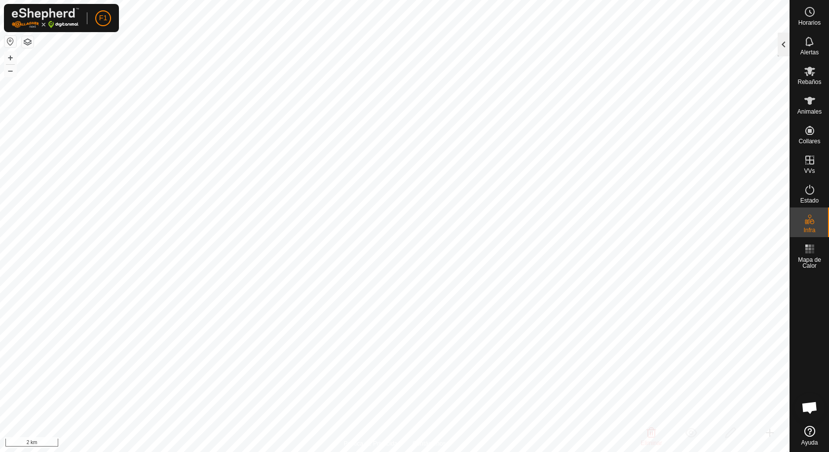
click at [779, 42] on div at bounding box center [784, 45] width 12 height 24
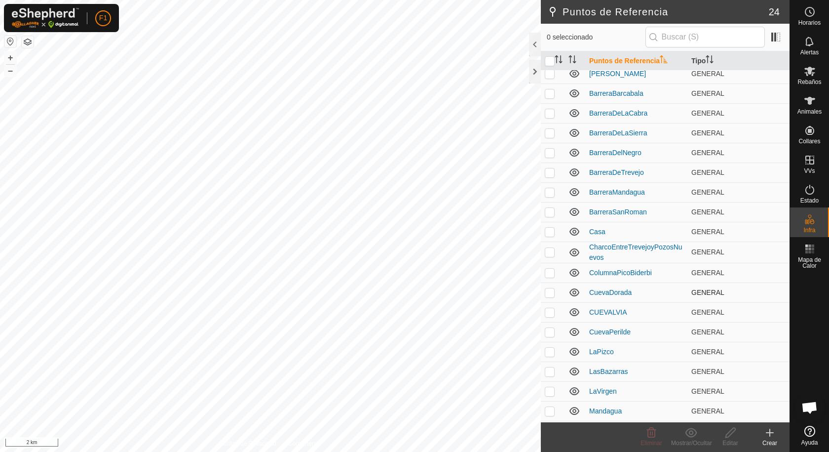
scroll to position [124, 0]
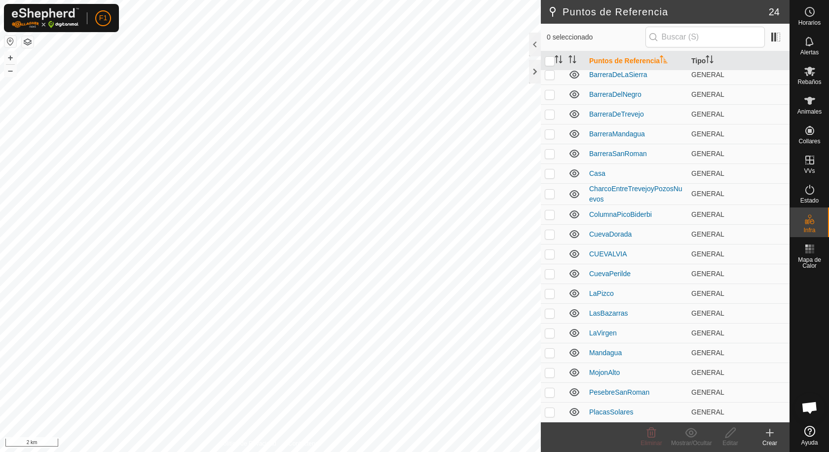
click at [769, 431] on icon at bounding box center [770, 432] width 12 height 12
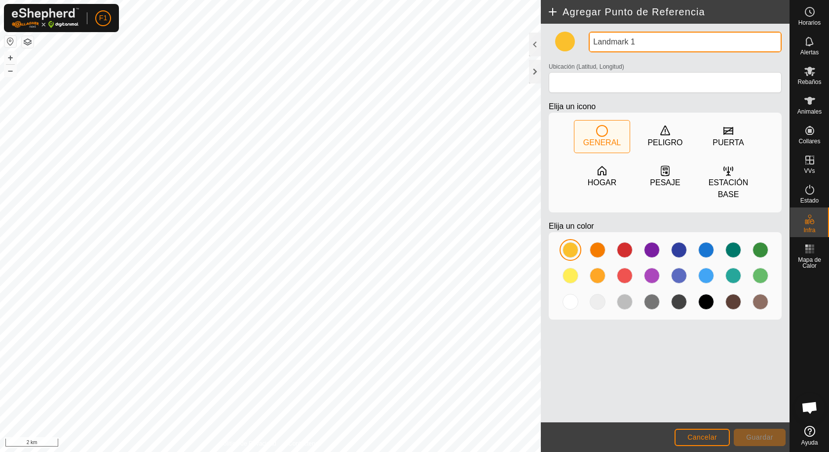
click at [625, 45] on input "Landmark 1" at bounding box center [685, 42] width 193 height 21
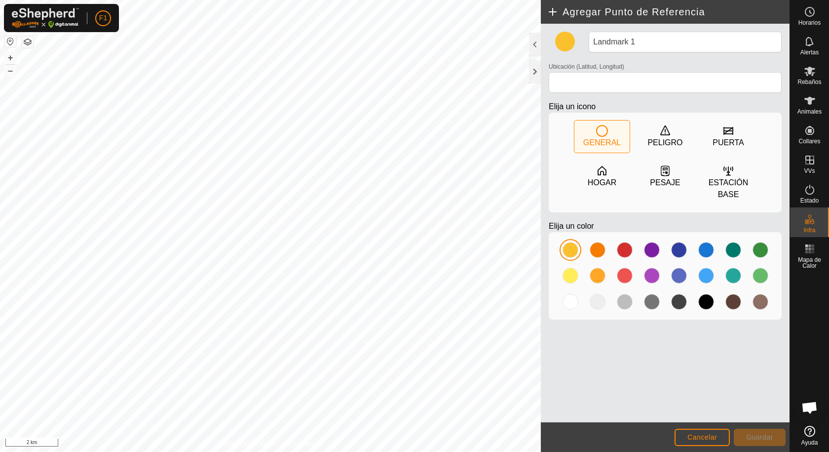
click at [602, 126] on icon at bounding box center [602, 131] width 12 height 12
click at [623, 300] on div at bounding box center [625, 302] width 16 height 16
click at [664, 171] on icon at bounding box center [665, 171] width 12 height 12
click at [598, 132] on icon at bounding box center [602, 131] width 12 height 12
click at [532, 71] on div at bounding box center [535, 72] width 12 height 24
